Goal: Task Accomplishment & Management: Manage account settings

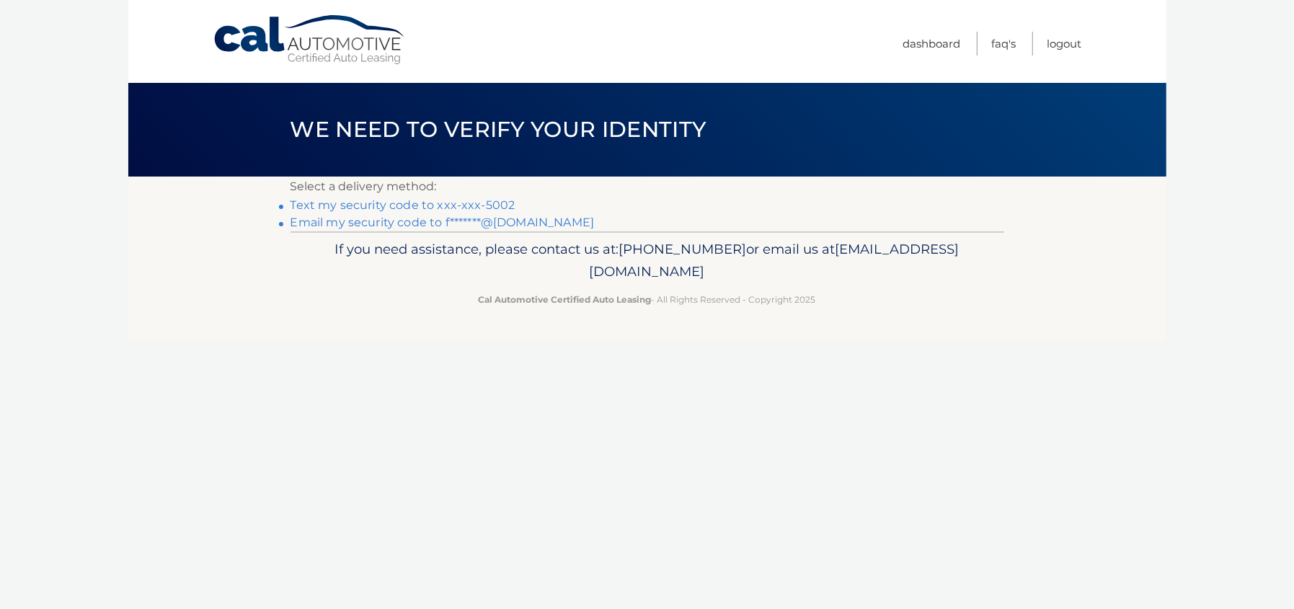
click at [466, 206] on link "Text my security code to xxx-xxx-5002" at bounding box center [403, 205] width 225 height 14
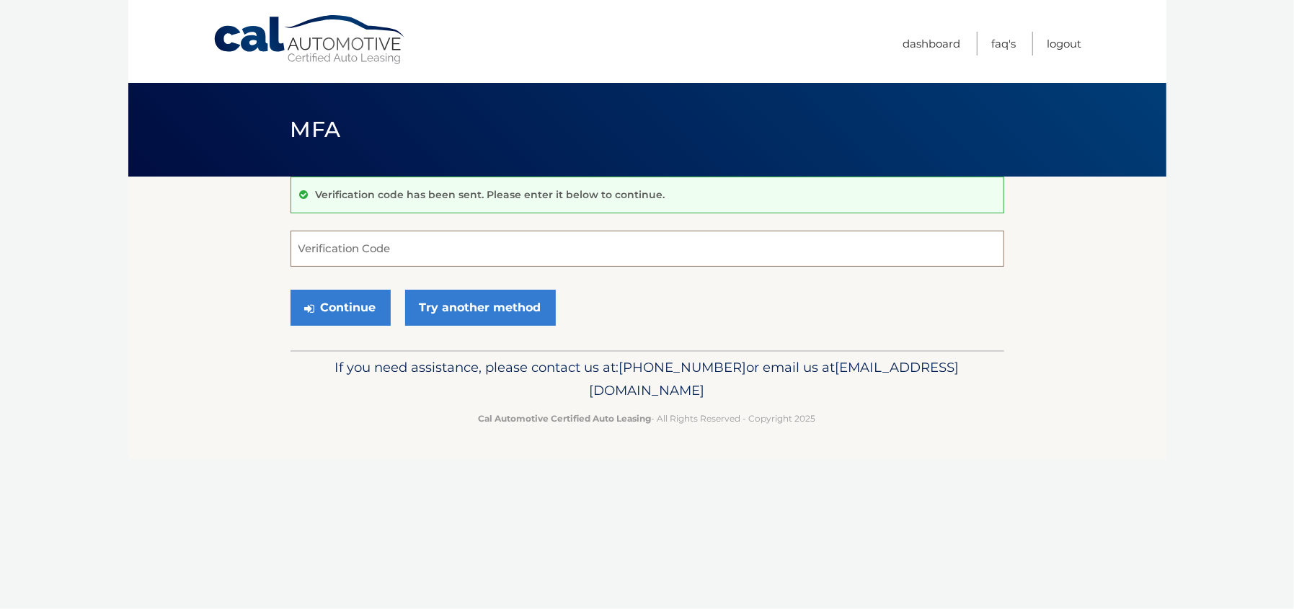
click at [373, 248] on input "Verification Code" at bounding box center [648, 249] width 714 height 36
type input "134171"
click at [525, 307] on link "Try another method" at bounding box center [480, 308] width 151 height 36
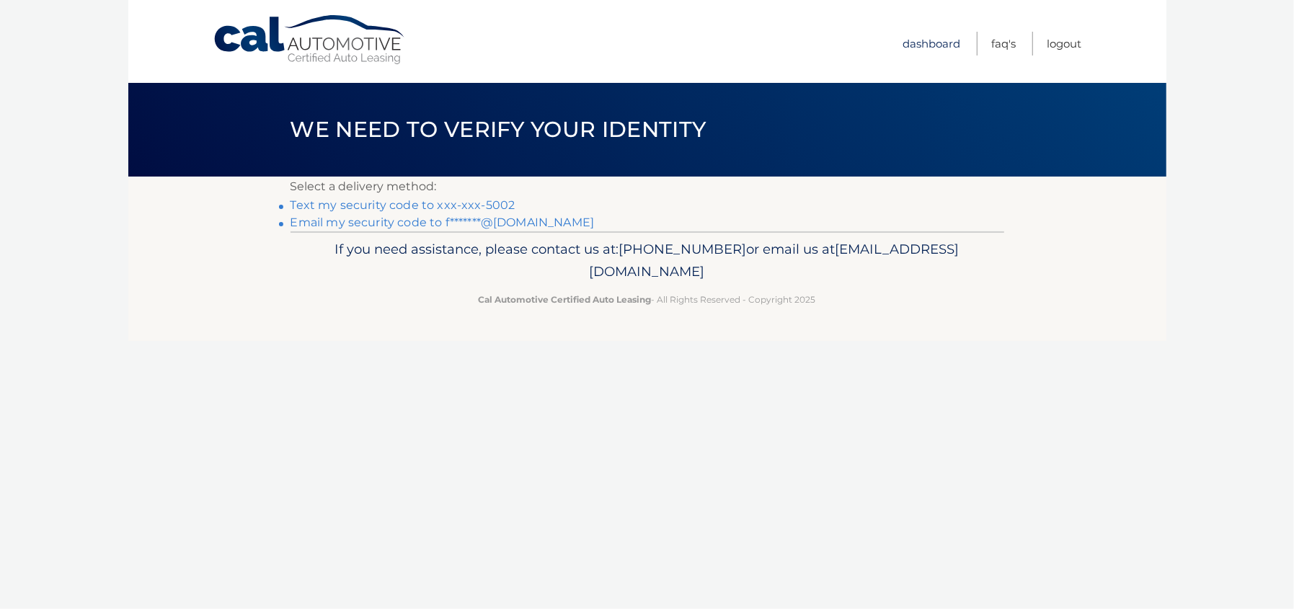
click at [943, 44] on link "Dashboard" at bounding box center [933, 44] width 58 height 24
click at [454, 200] on link "Text my security code to xxx-xxx-5002" at bounding box center [403, 205] width 225 height 14
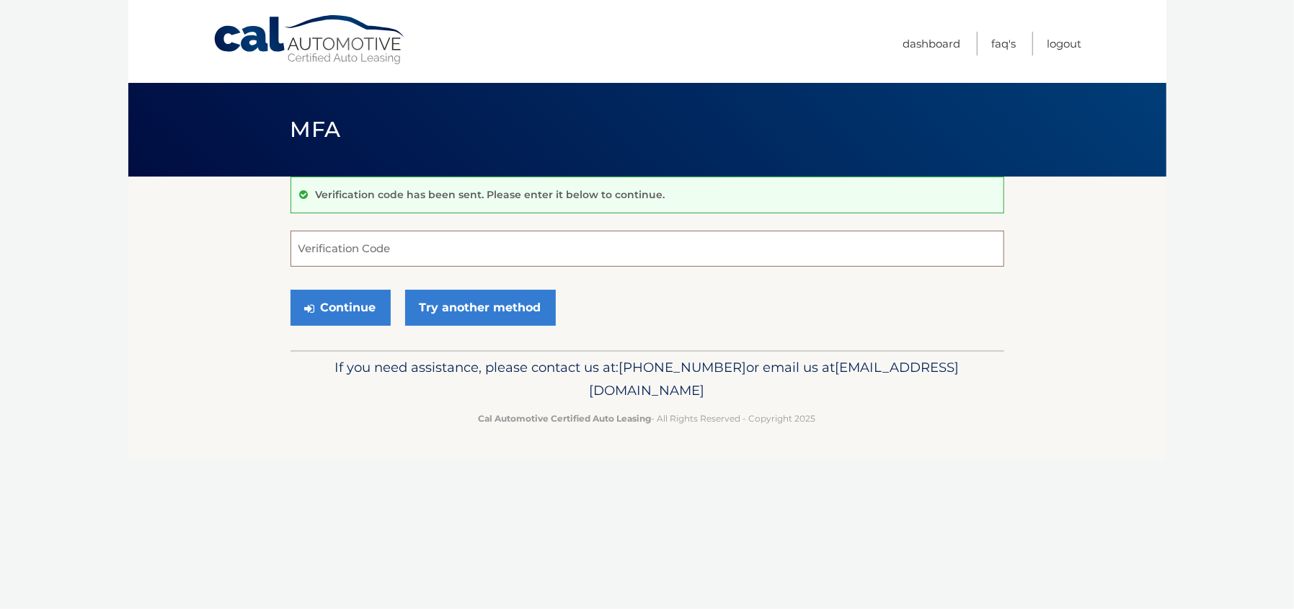
click at [363, 241] on input "Verification Code" at bounding box center [648, 249] width 714 height 36
drag, startPoint x: 352, startPoint y: 251, endPoint x: 266, endPoint y: 247, distance: 85.9
click at [266, 247] on section "Verification code has been sent. Please enter it below to continue. 13417 Verif…" at bounding box center [647, 264] width 1038 height 174
type input "439048"
click at [362, 312] on button "Continue" at bounding box center [341, 308] width 100 height 36
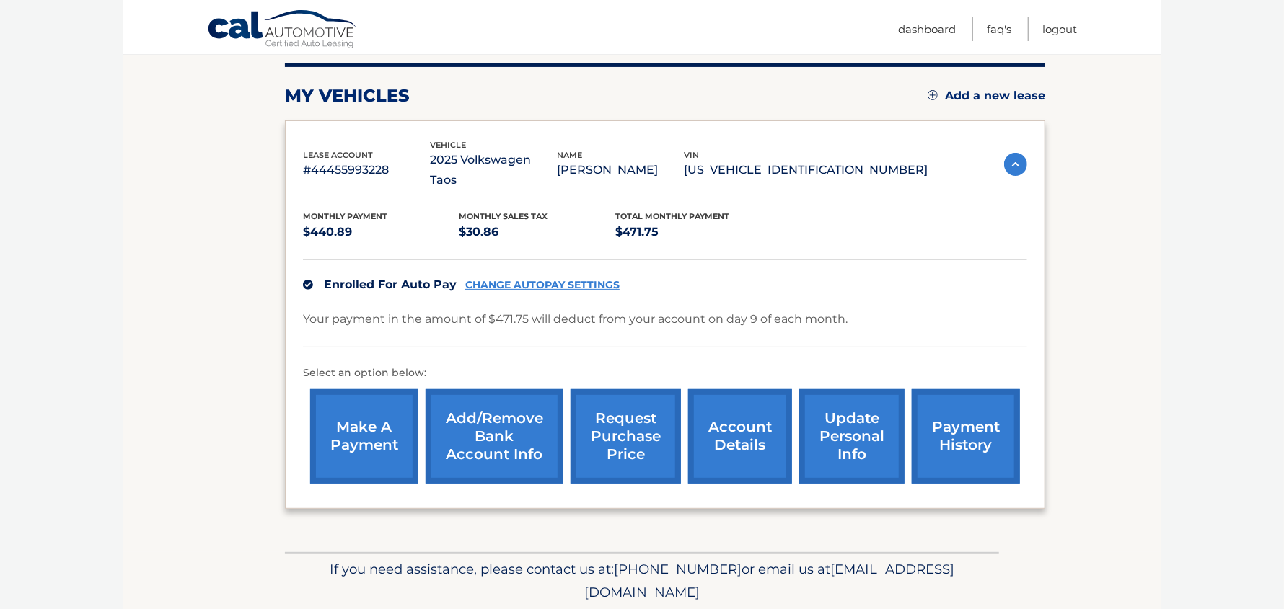
scroll to position [208, 0]
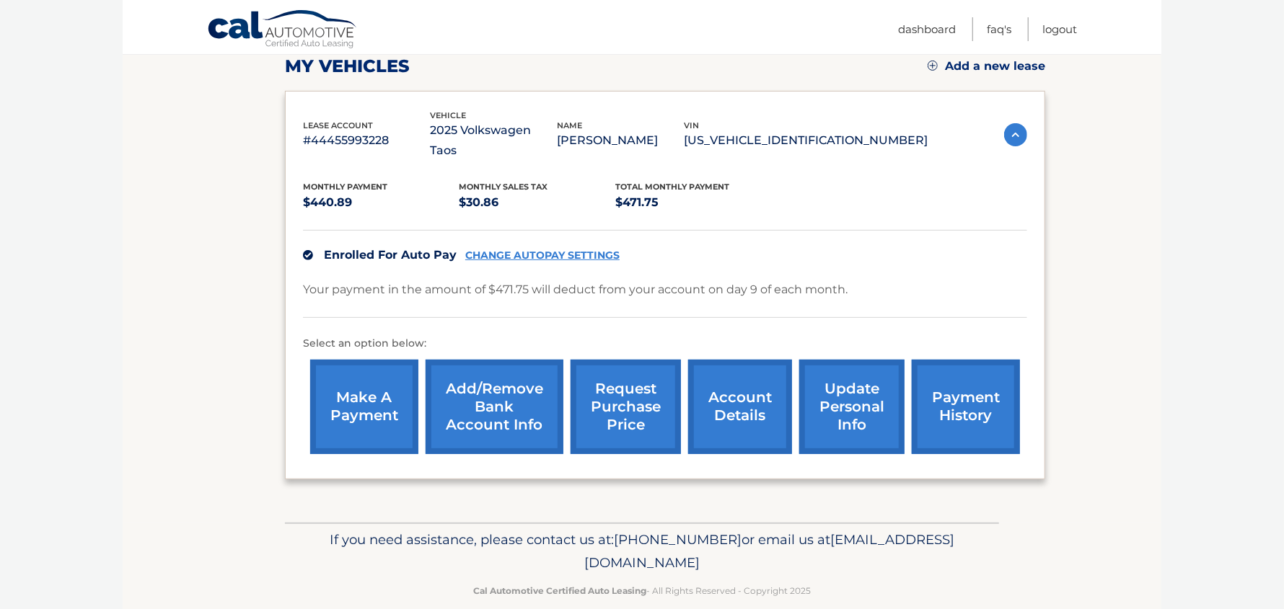
click at [537, 250] on link "CHANGE AUTOPAY SETTINGS" at bounding box center [542, 256] width 154 height 12
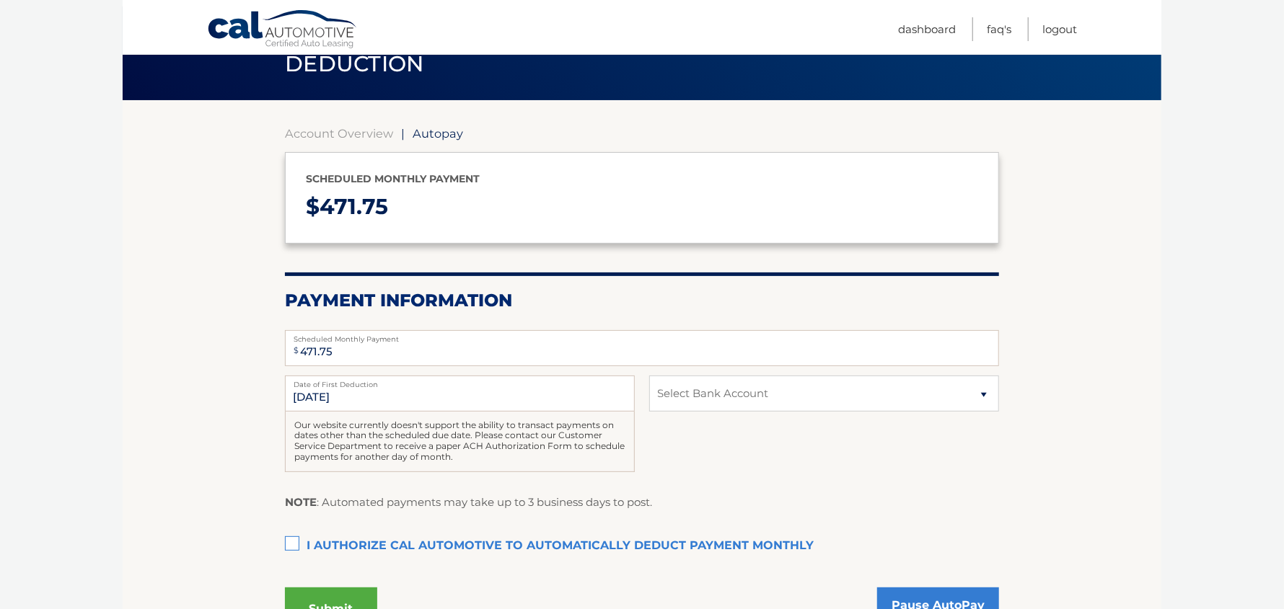
scroll to position [71, 0]
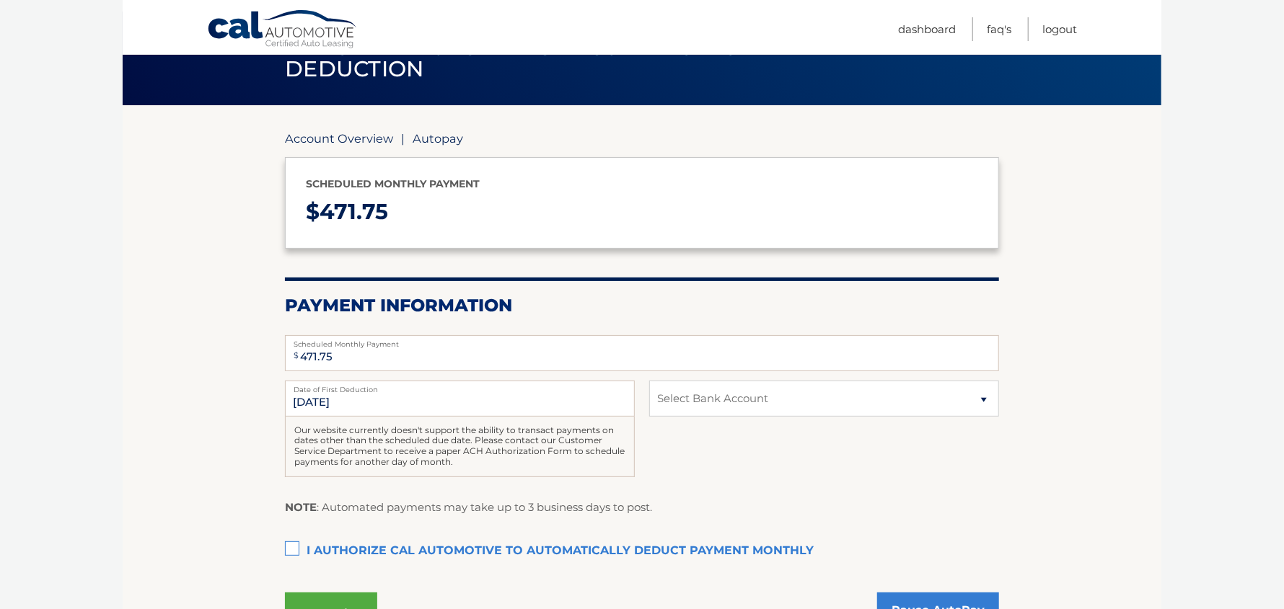
click at [358, 136] on link "Account Overview" at bounding box center [339, 138] width 108 height 14
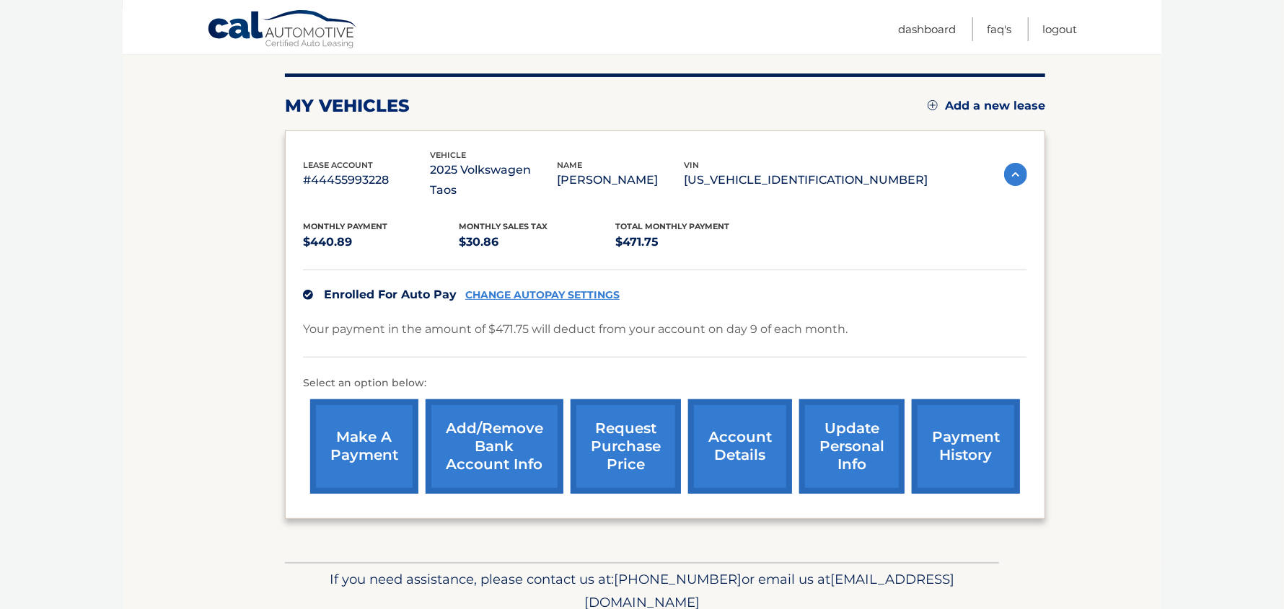
scroll to position [208, 0]
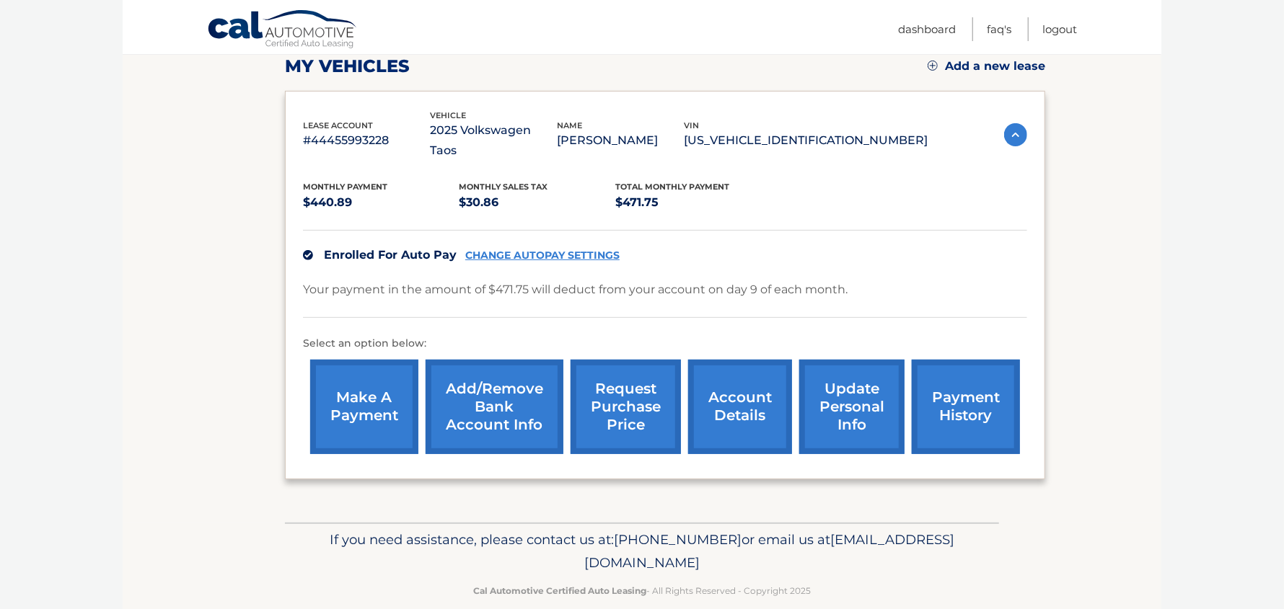
click at [480, 389] on link "Add/Remove bank account info" at bounding box center [494, 407] width 138 height 94
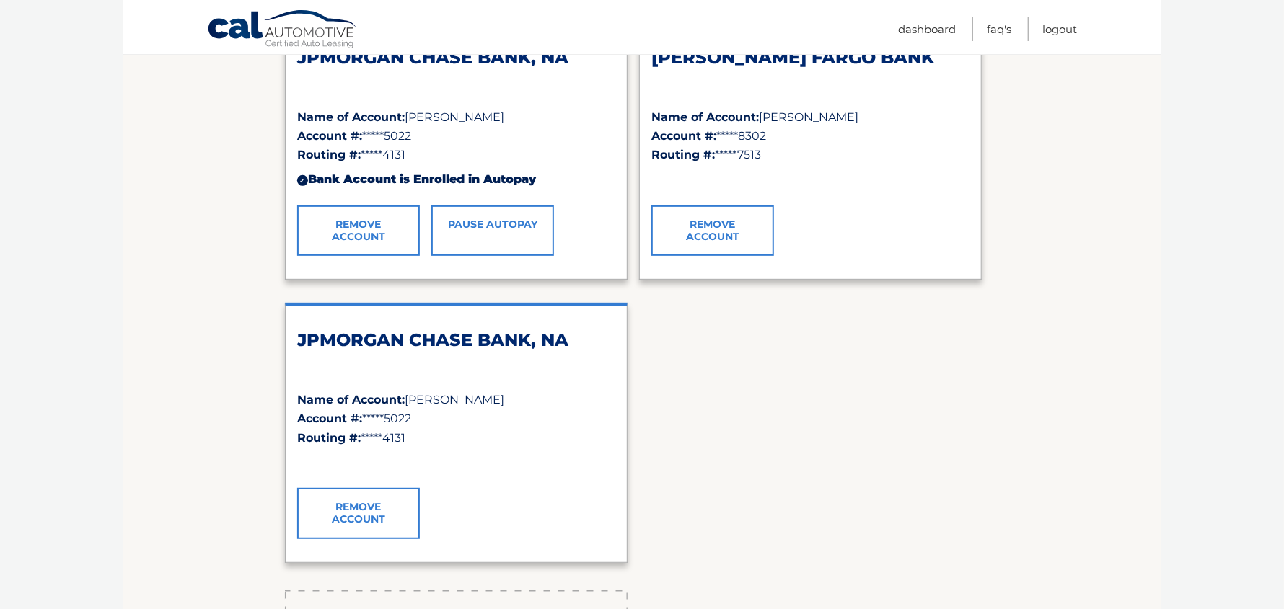
scroll to position [71, 0]
